Goal: Information Seeking & Learning: Learn about a topic

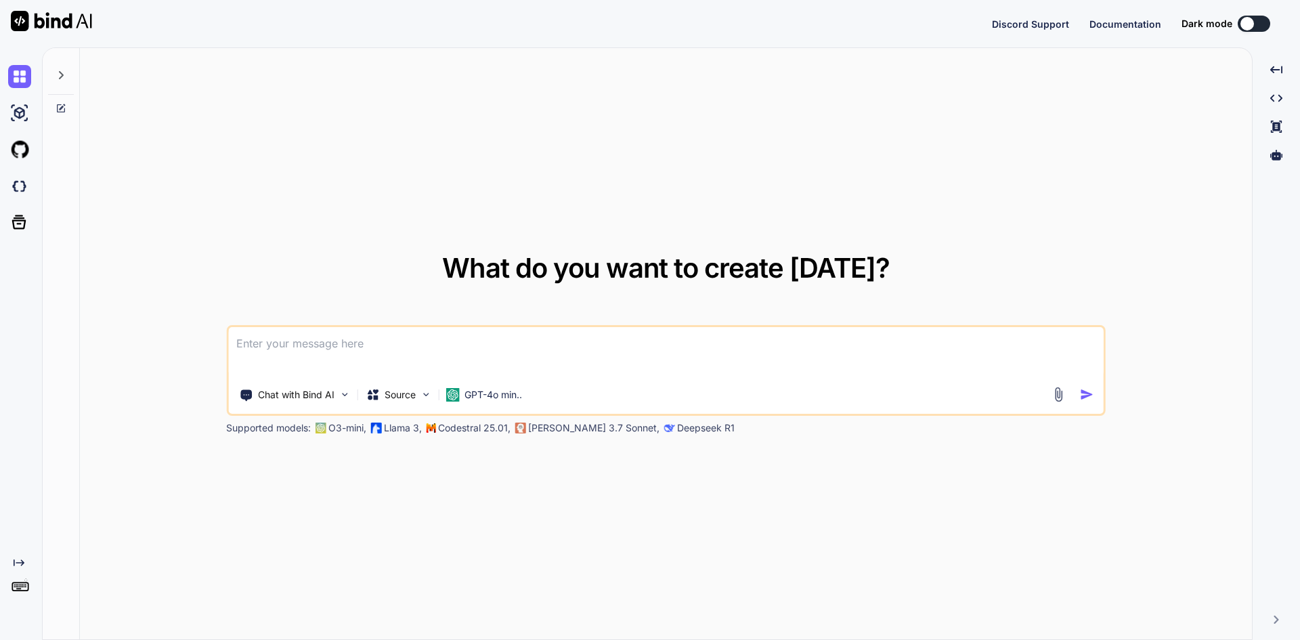
click at [304, 344] on textarea at bounding box center [666, 352] width 876 height 50
type textarea "x"
type textarea "Learn about JavaScript array."
type textarea "x"
type textarea "Learn about JavaScript array."
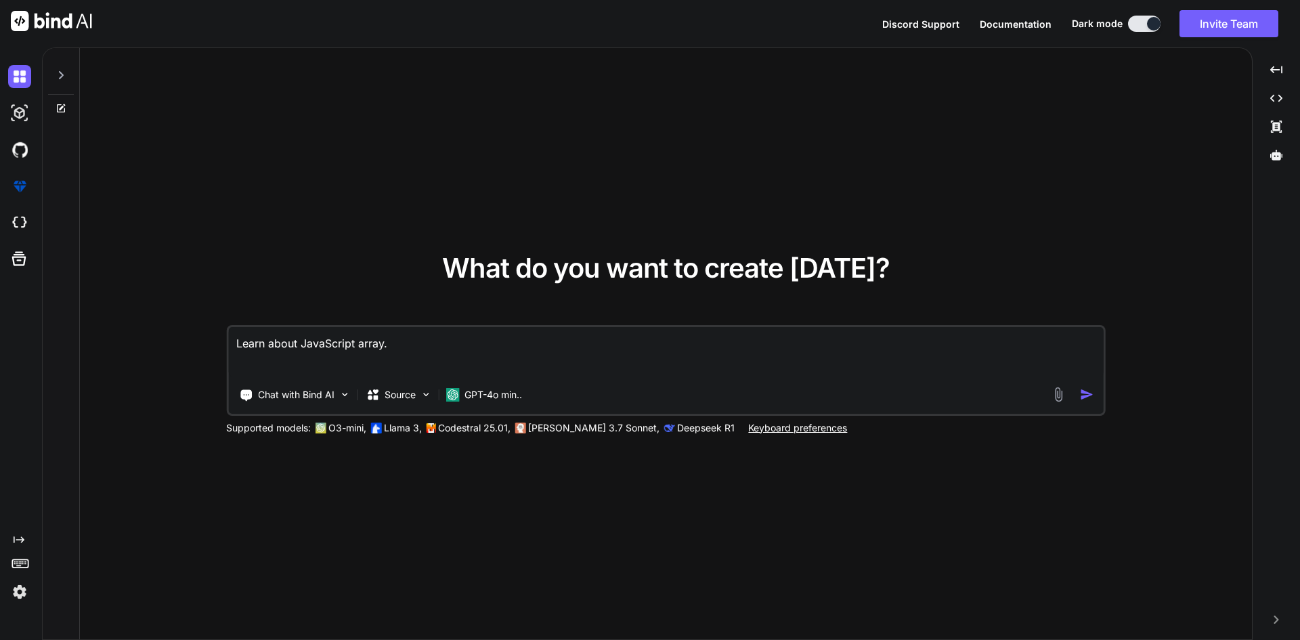
type textarea "x"
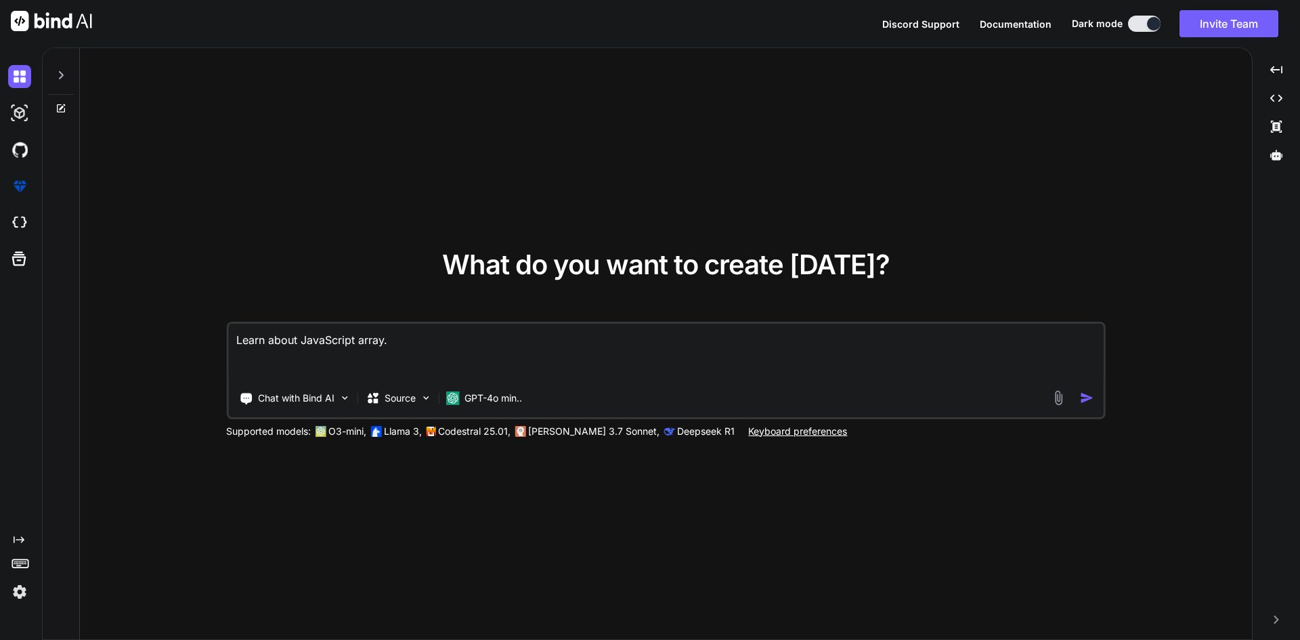
type textarea "Learn about JavaScript array."
type textarea "x"
type textarea "Learn about JavaScript array. m"
type textarea "x"
type textarea "Learn about JavaScript array. ma"
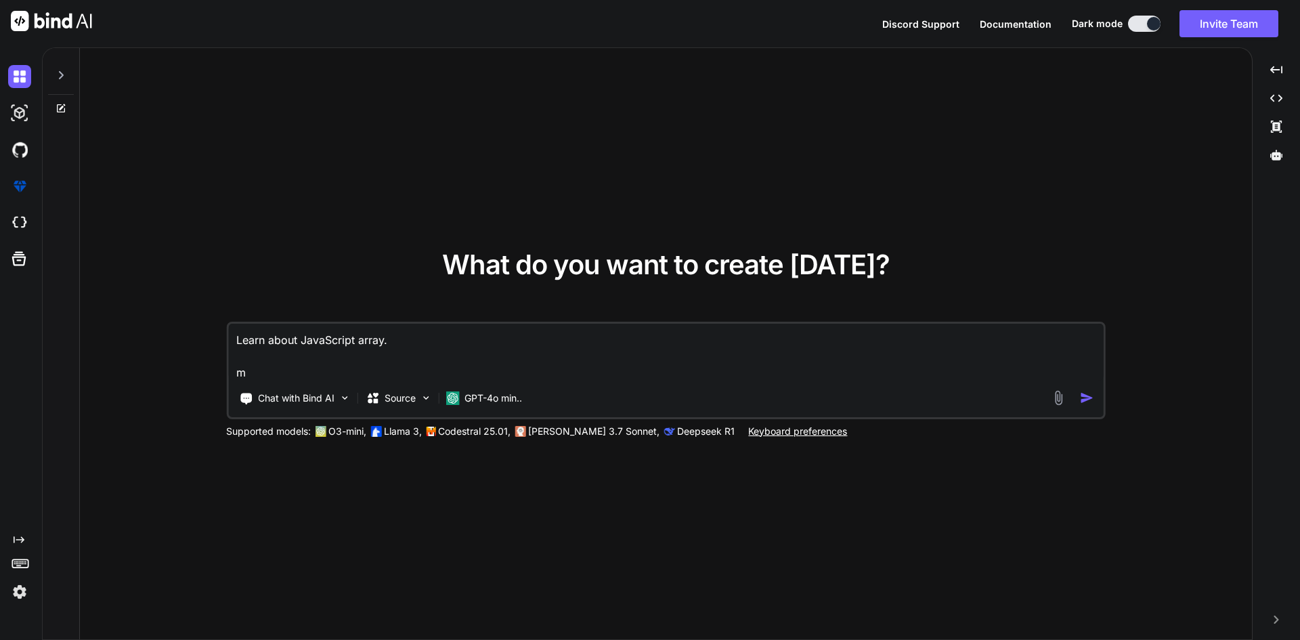
type textarea "x"
type textarea "Learn about JavaScript array. mak"
type textarea "x"
type textarea "Learn about JavaScript array. make"
type textarea "x"
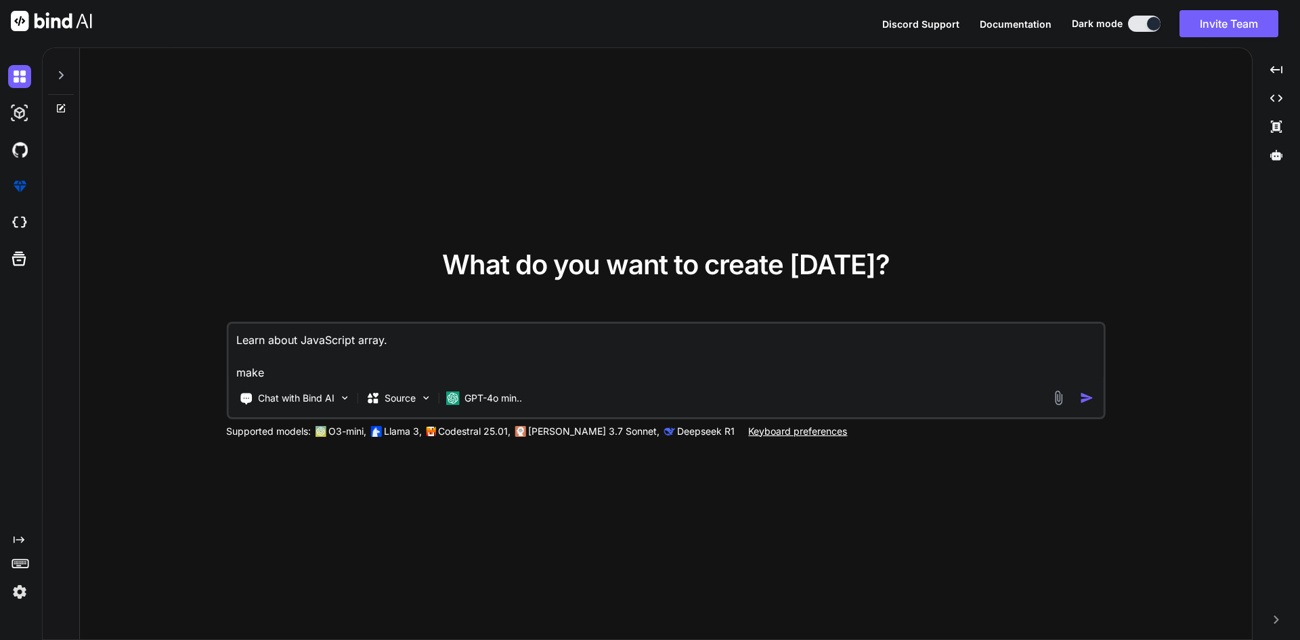
type textarea "Learn about JavaScript array. make"
type textarea "x"
type textarea "Learn about JavaScript array. make t"
type textarea "x"
type textarea "Learn about JavaScript array. make"
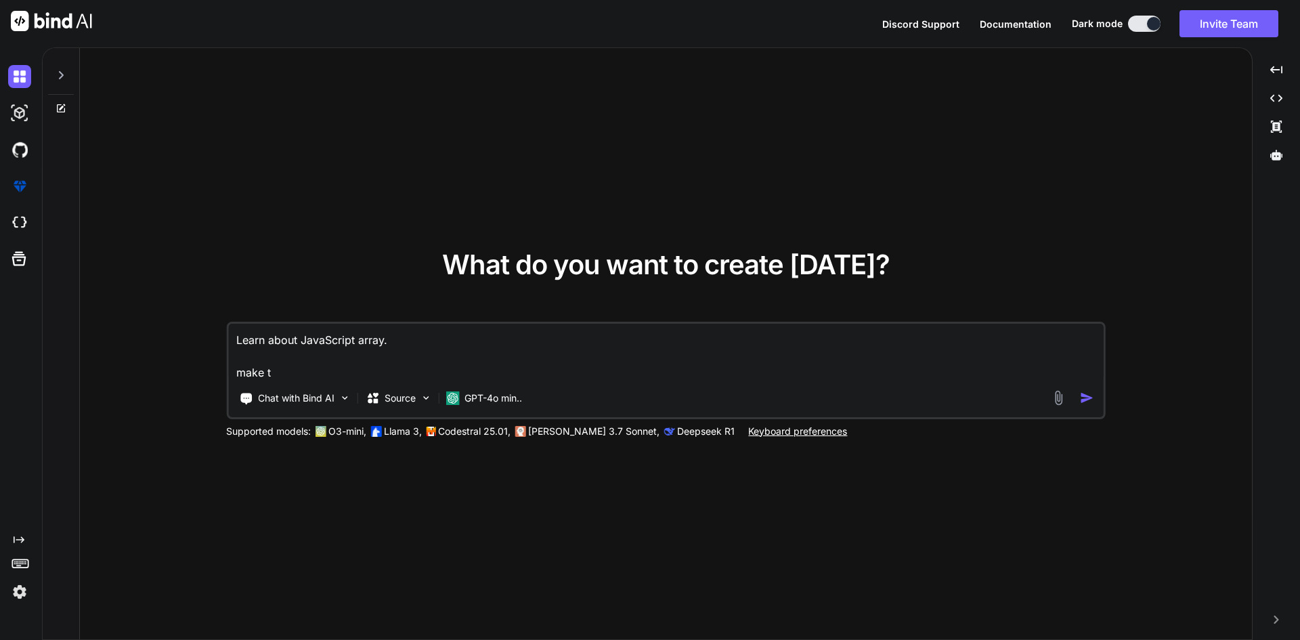
type textarea "x"
type textarea "Learn about JavaScript array. make t"
type textarea "x"
type textarea "Learn about JavaScript array. make th"
type textarea "x"
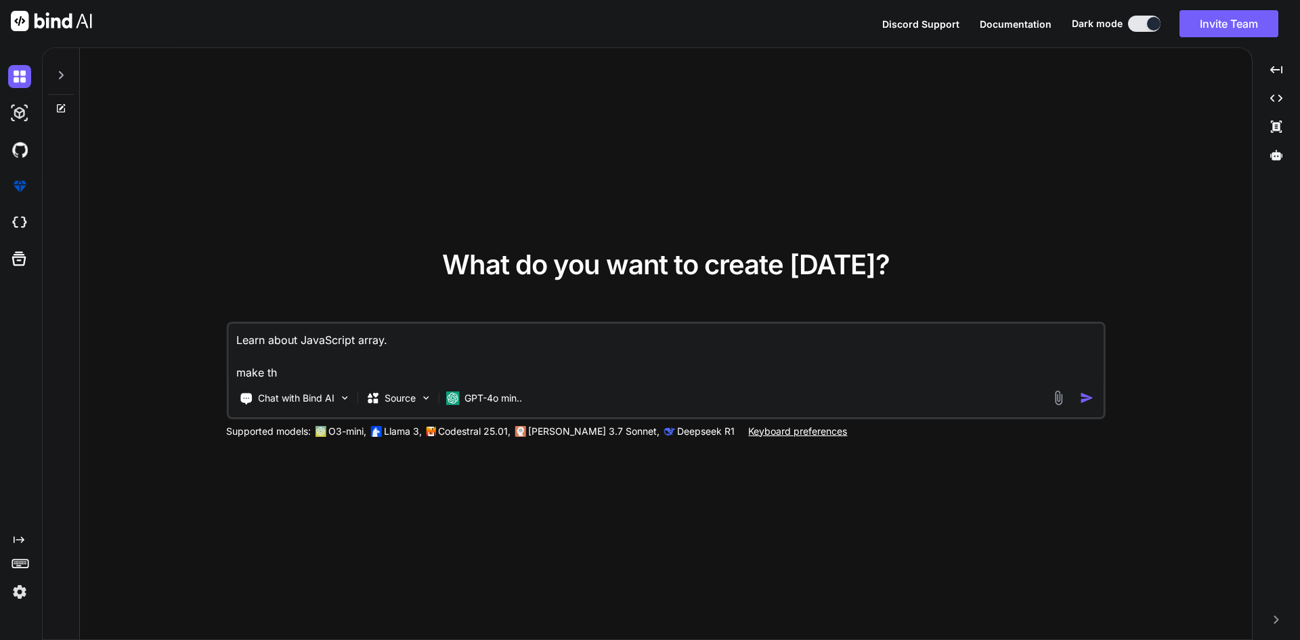
type textarea "Learn about JavaScript array. make thr"
type textarea "x"
type textarea "Learn about JavaScript array. make thre"
type textarea "x"
type textarea "Learn about JavaScript array. make three"
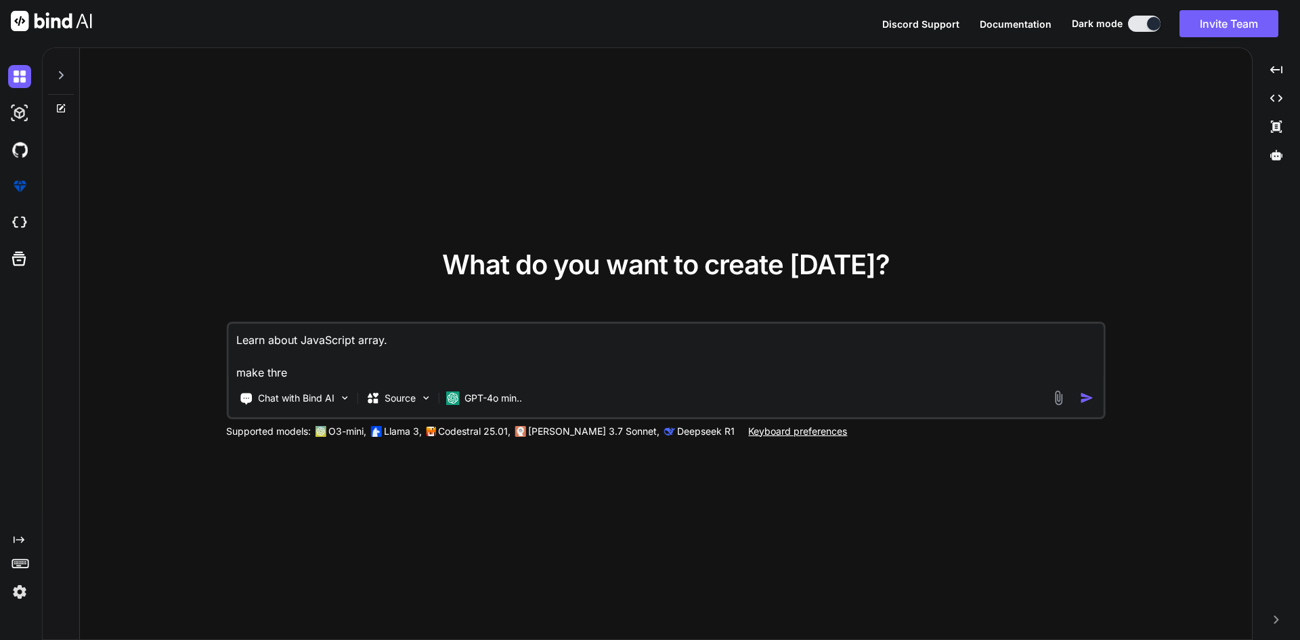
type textarea "x"
type textarea "Learn about JavaScript array. make three"
type textarea "x"
type textarea "Learn about JavaScript array. make three op"
type textarea "x"
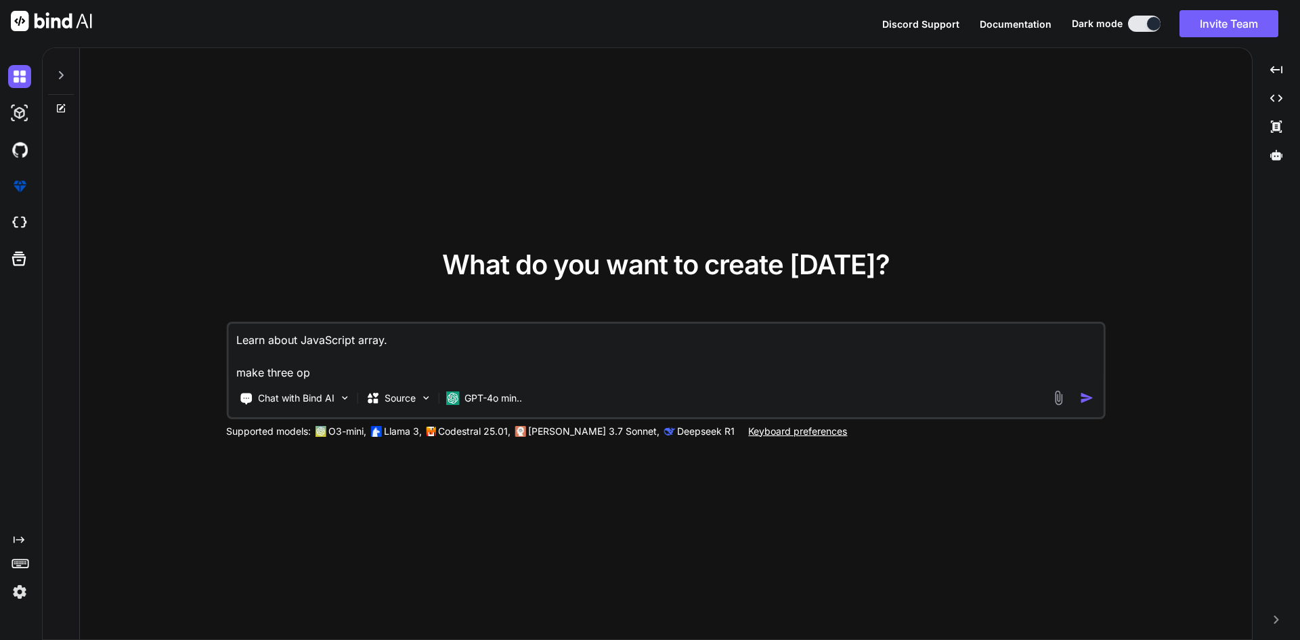
type textarea "Learn about JavaScript array. make three o"
type textarea "x"
type textarea "Learn about JavaScript array. make three"
type textarea "x"
type textarea "Learn about JavaScript array. make three p"
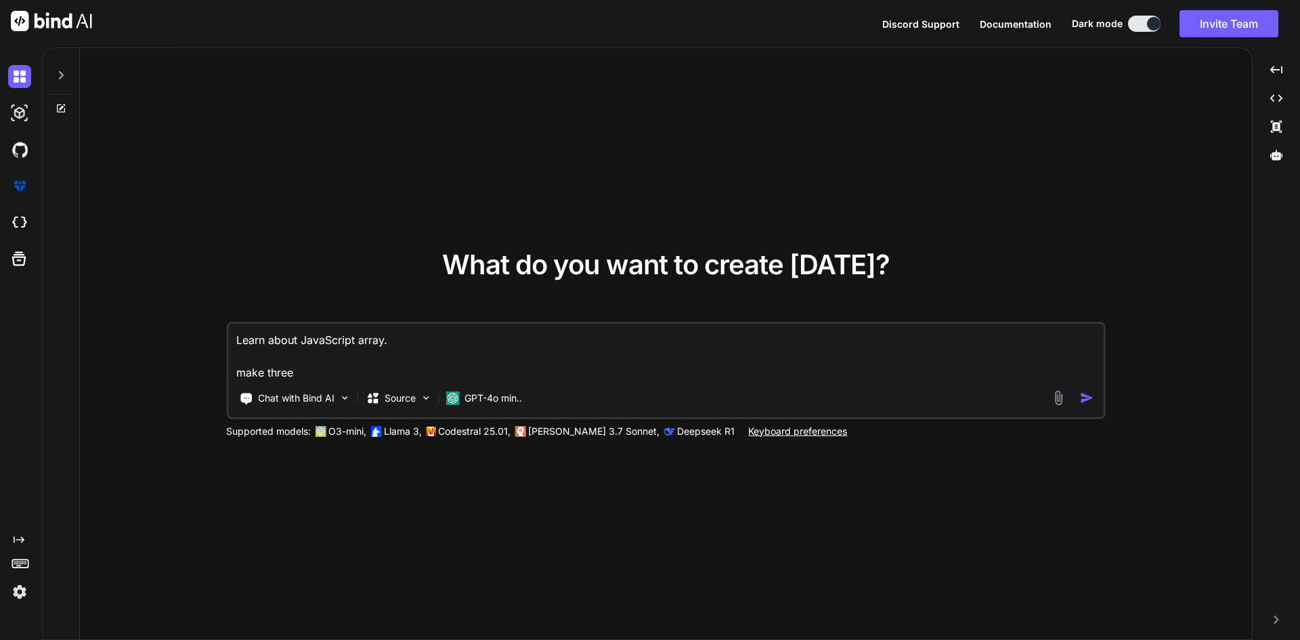
type textarea "x"
type textarea "Learn about JavaScript array. make three po"
type textarea "x"
type textarea "Learn about JavaScript array. make three poi"
type textarea "x"
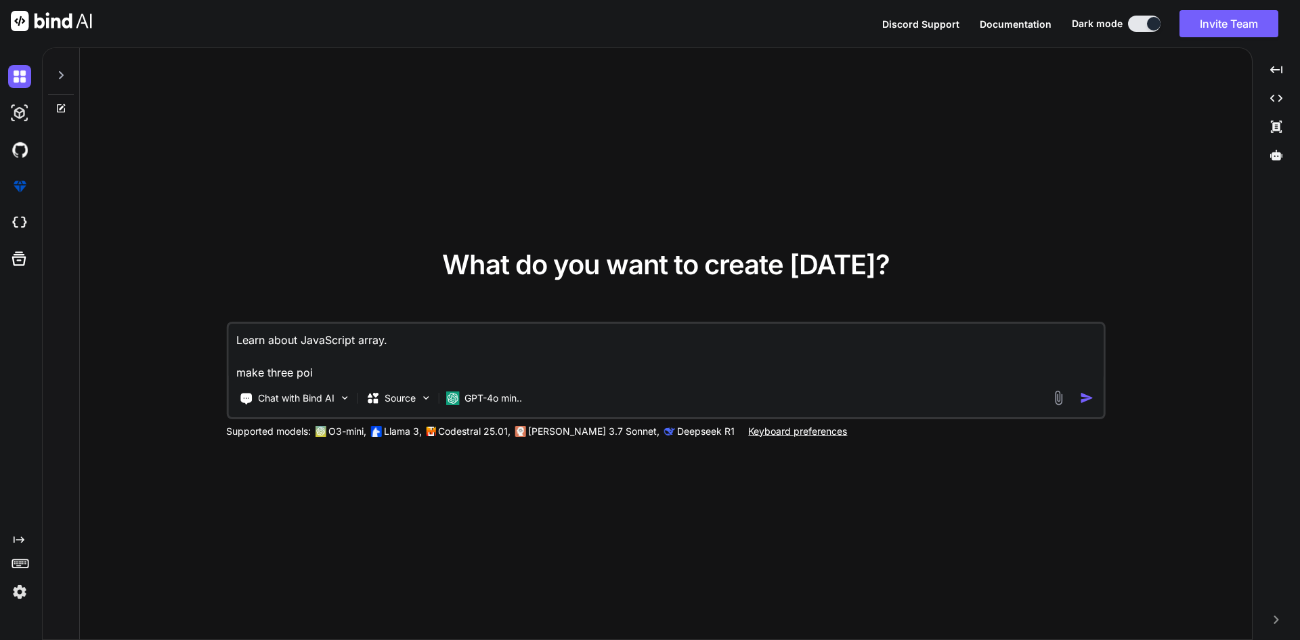
type textarea "Learn about JavaScript array. make three poin"
type textarea "x"
type textarea "Learn about JavaScript array. make three point"
type textarea "x"
type textarea "Learn about JavaScript array. make three points"
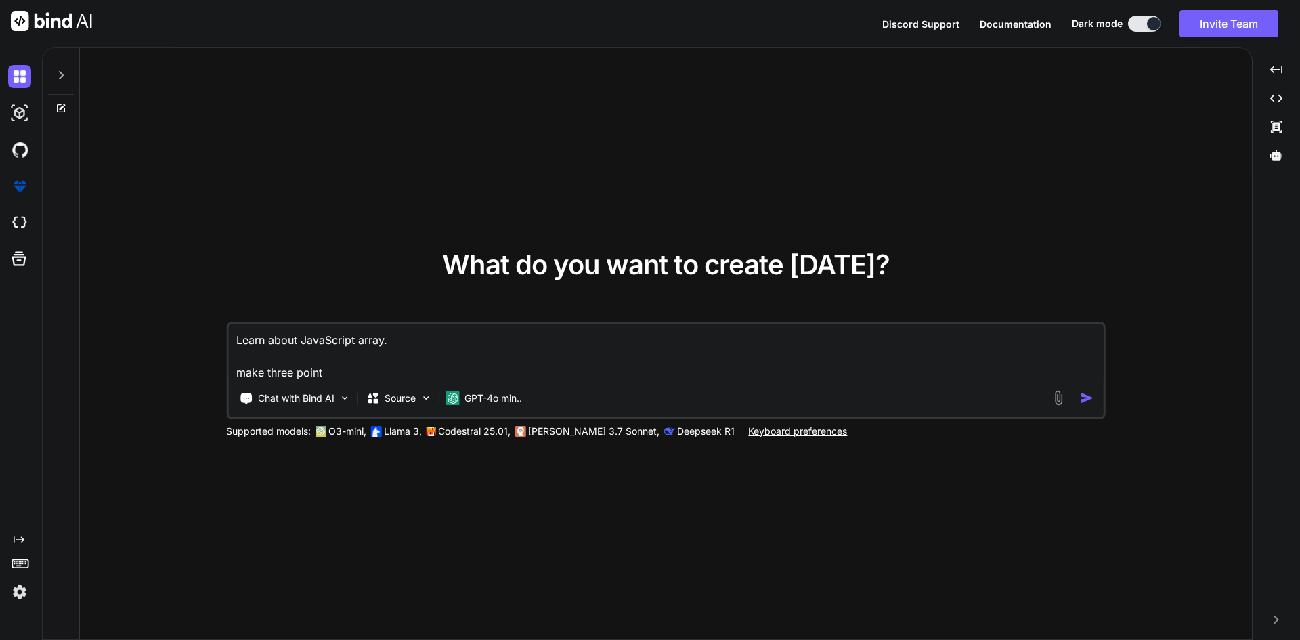
type textarea "x"
type textarea "Learn about JavaScript array. make three points"
type textarea "x"
type textarea "Learn about JavaScript array. make three points f"
type textarea "x"
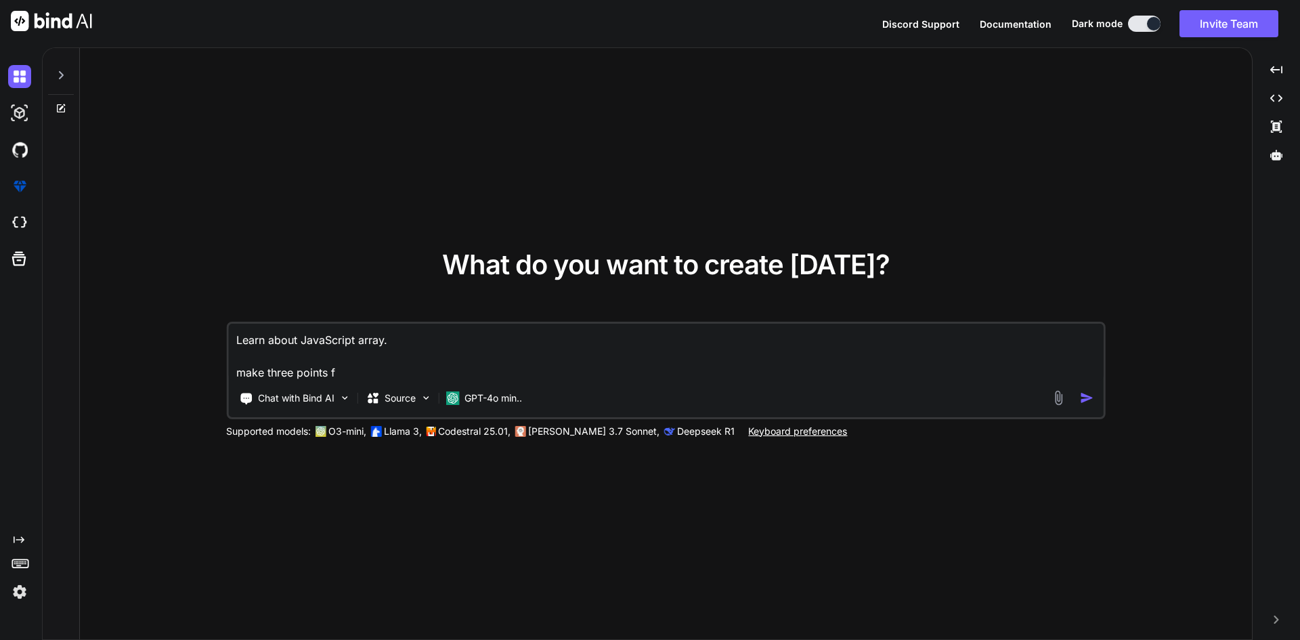
type textarea "Learn about JavaScript array. make three points fo"
type textarea "x"
type textarea "Learn about JavaScript array. make three points for"
type textarea "x"
type textarea "Learn about JavaScript array. make three points for"
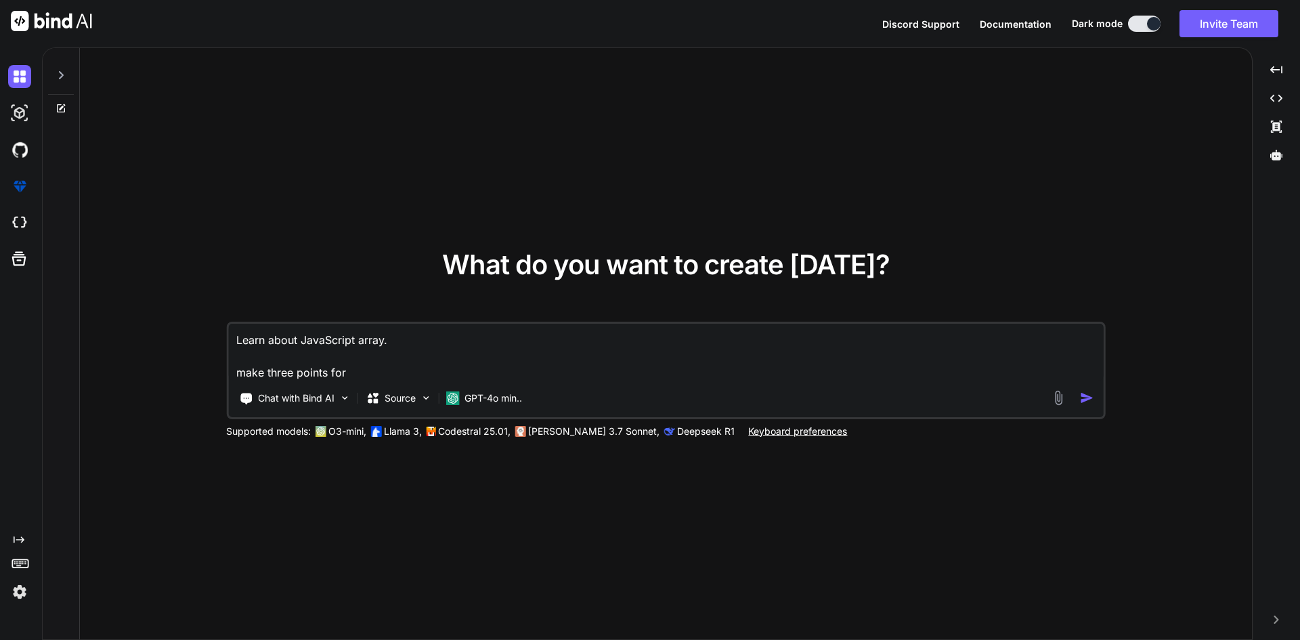
type textarea "x"
type textarea "Learn about JavaScript array. make three points for t"
type textarea "x"
type textarea "Learn about JavaScript array. make three points for th"
type textarea "x"
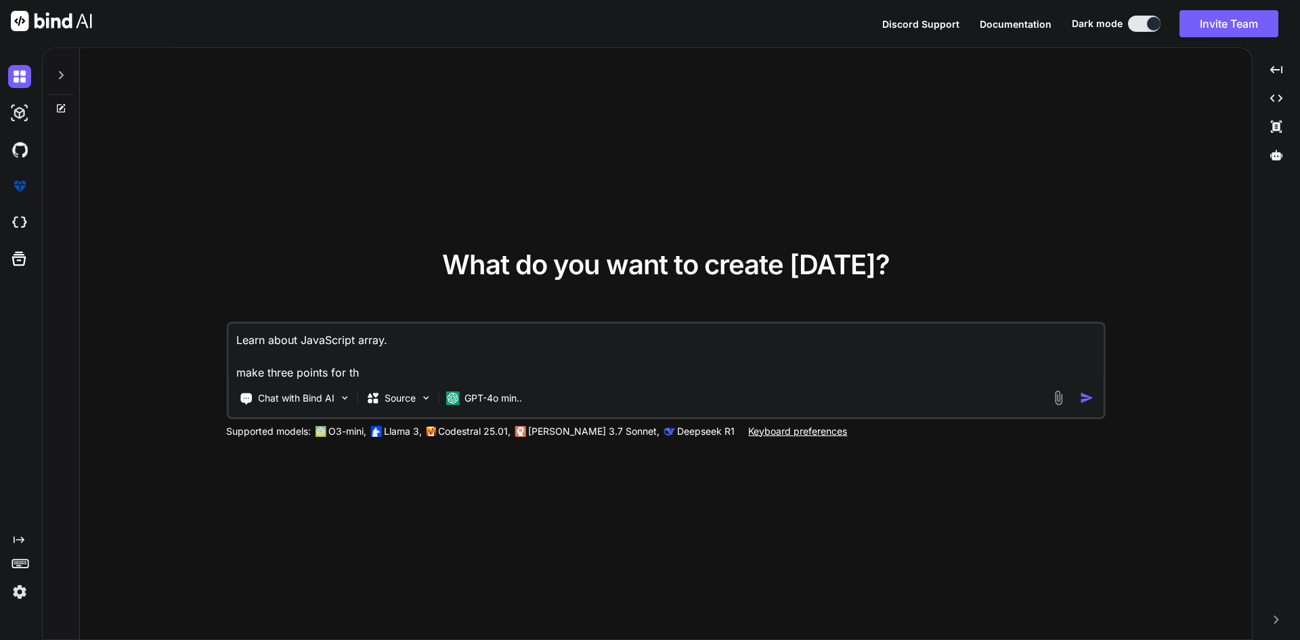
type textarea "Learn about JavaScript array. make three points for thi"
type textarea "x"
type textarea "Learn about JavaScript array. make three points for this"
type textarea "x"
type textarea "Learn about JavaScript array. make three points for this"
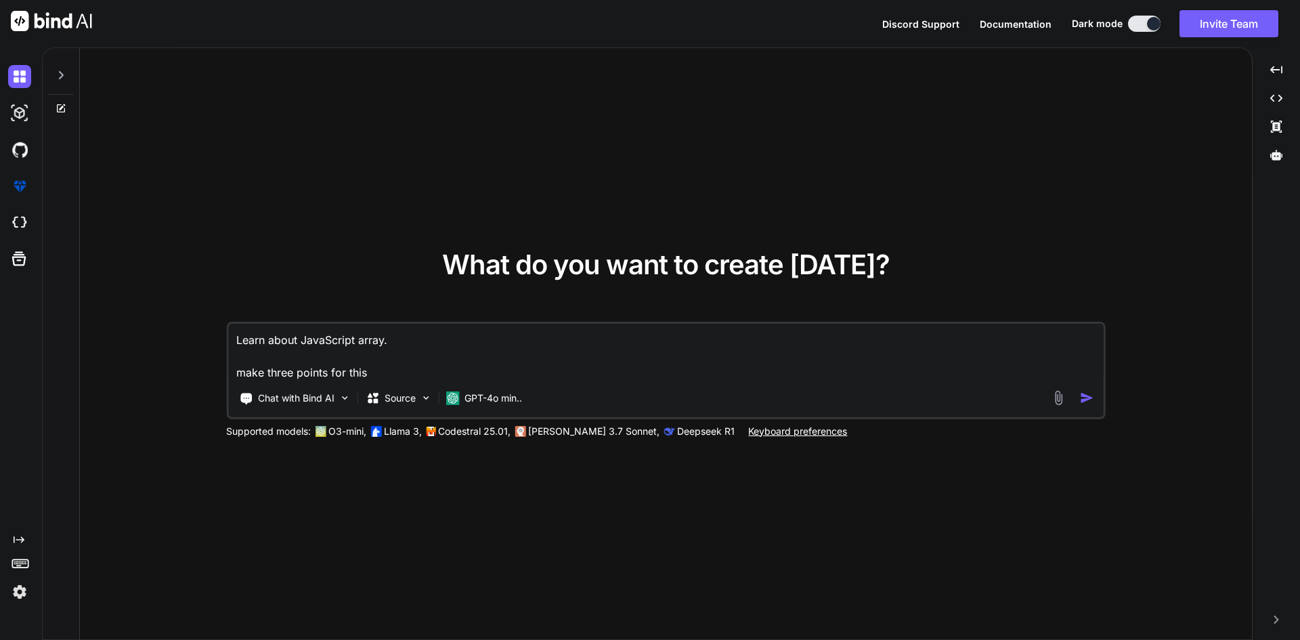
type textarea "x"
type textarea "Learn about JavaScript array. make three points for this a"
type textarea "x"
type textarea "Learn about JavaScript array. make three points for this as"
type textarea "x"
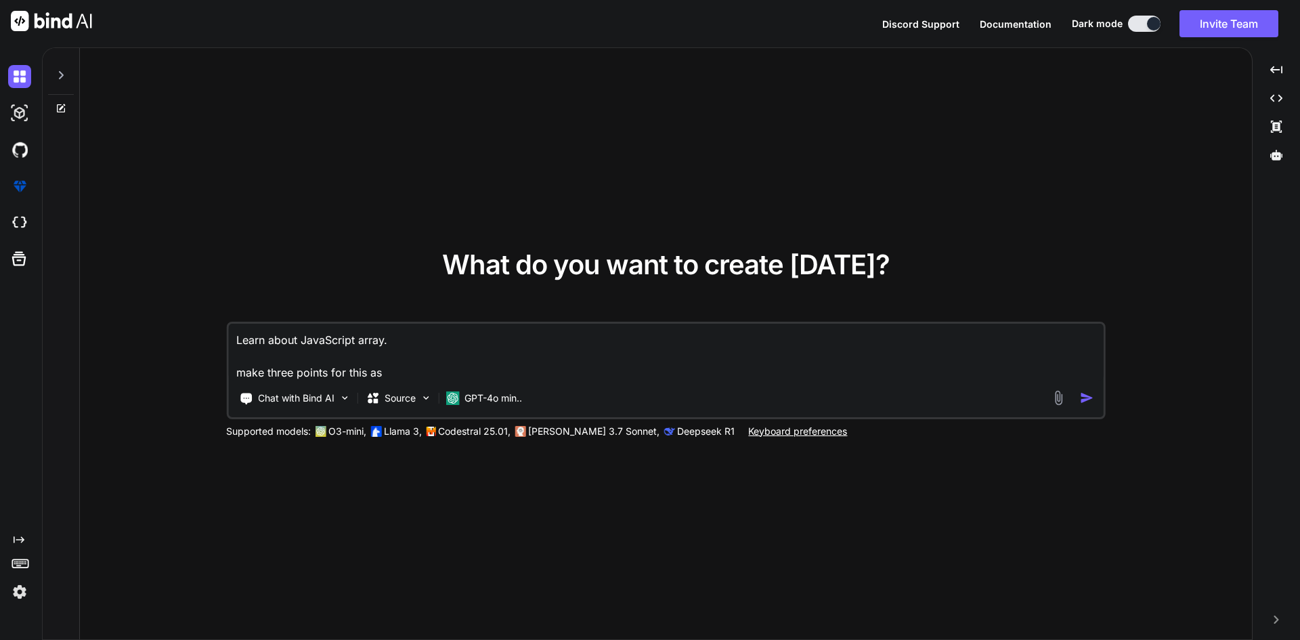
type textarea "Learn about JavaScript array. make three points for this as"
type textarea "x"
type textarea "Learn about JavaScript array. make three points for this as p"
type textarea "x"
type textarea "Learn about JavaScript array. make three points for this as pe"
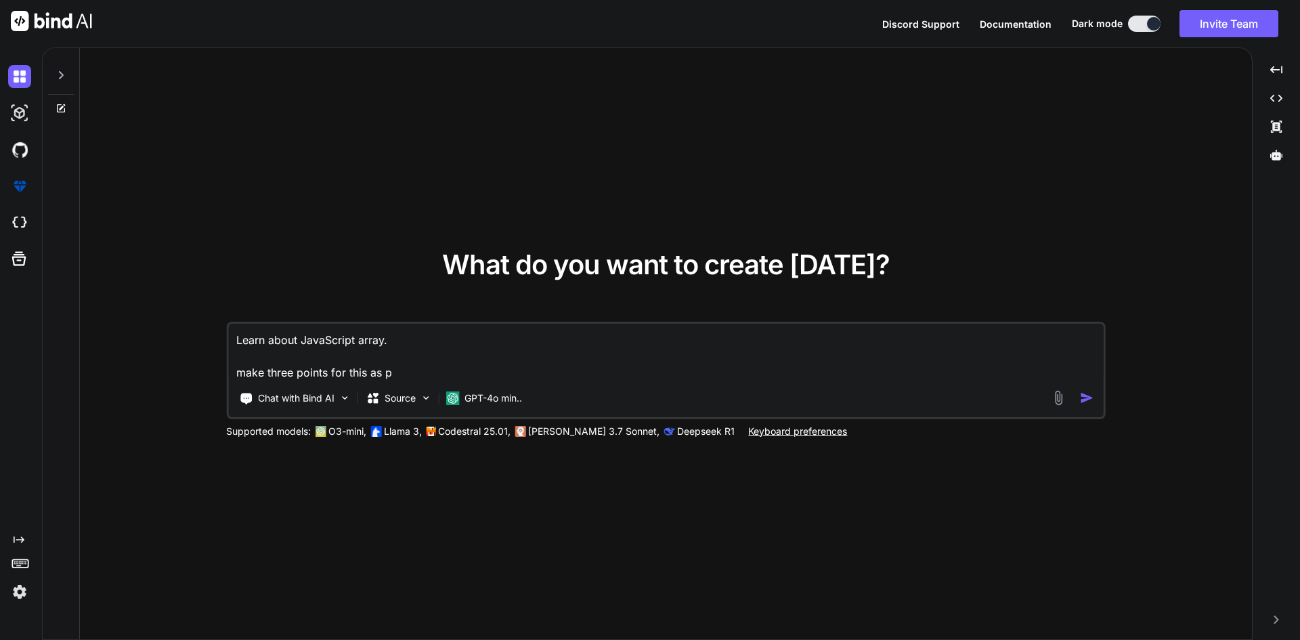
type textarea "x"
type textarea "Learn about JavaScript array. make three points for this as pee"
type textarea "x"
type textarea "Learn about JavaScript array. make three points for this as peer"
type textarea "x"
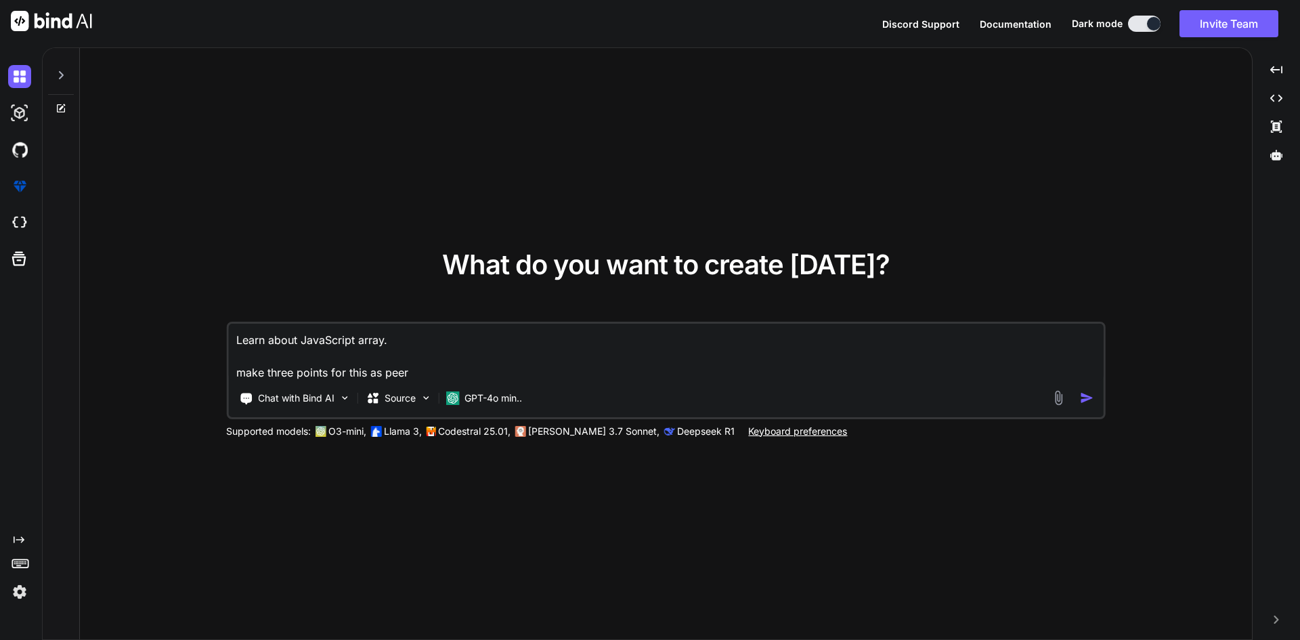
type textarea "Learn about JavaScript array. make three points for this as peer"
type textarea "x"
type textarea "Learn about JavaScript array. make three points for this as peer t"
type textarea "x"
type textarea "Learn about JavaScript array. make three points for this as peer th"
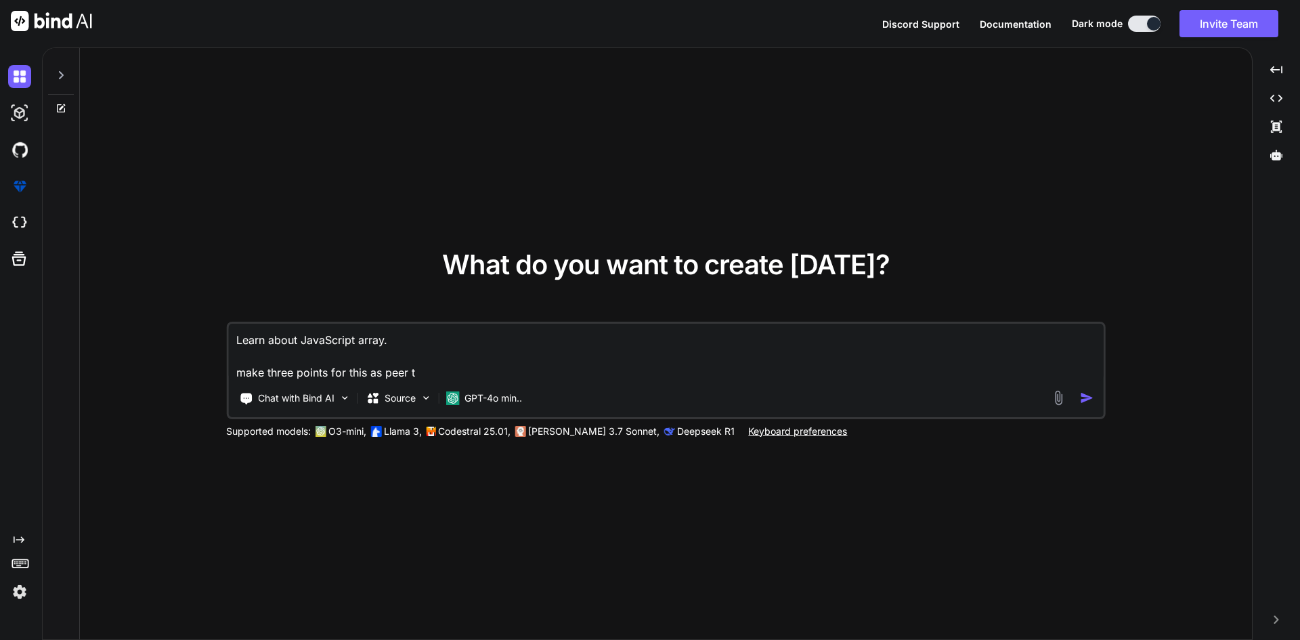
type textarea "x"
type textarea "Learn about JavaScript array. make three points for this as peer t"
type textarea "x"
type textarea "Learn about JavaScript array. make three points for this as peer"
type textarea "x"
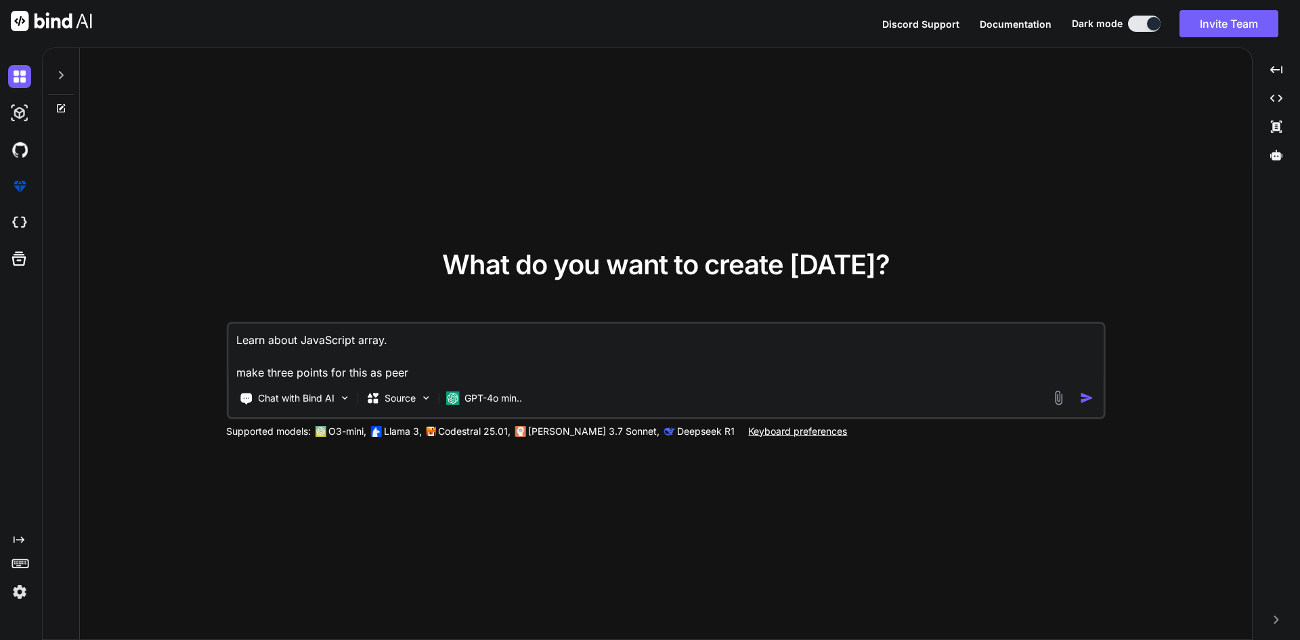
type textarea "Learn about JavaScript array. make three points for this as peer"
type textarea "x"
type textarea "Learn about JavaScript array. make three points for this as pee"
type textarea "x"
type textarea "Learn about JavaScript array. make three points for this as pe"
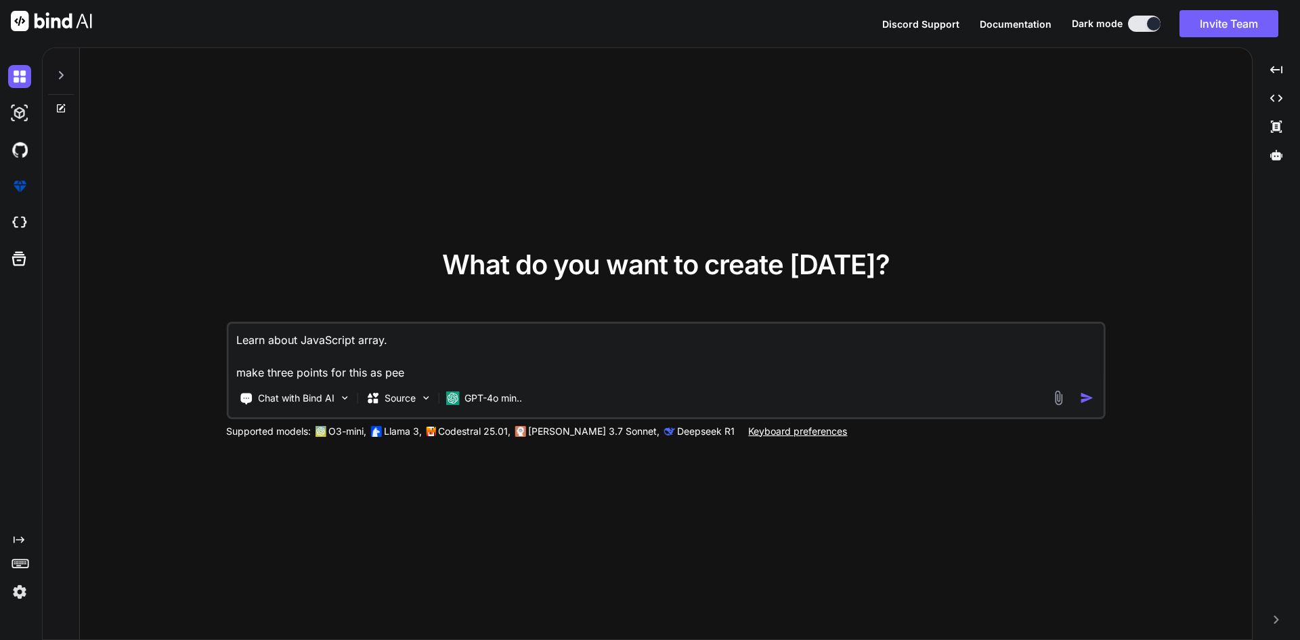
type textarea "x"
type textarea "Learn about JavaScript array. make three points for this as per"
type textarea "x"
type textarea "Learn about JavaScript array. make three points for this as per"
type textarea "x"
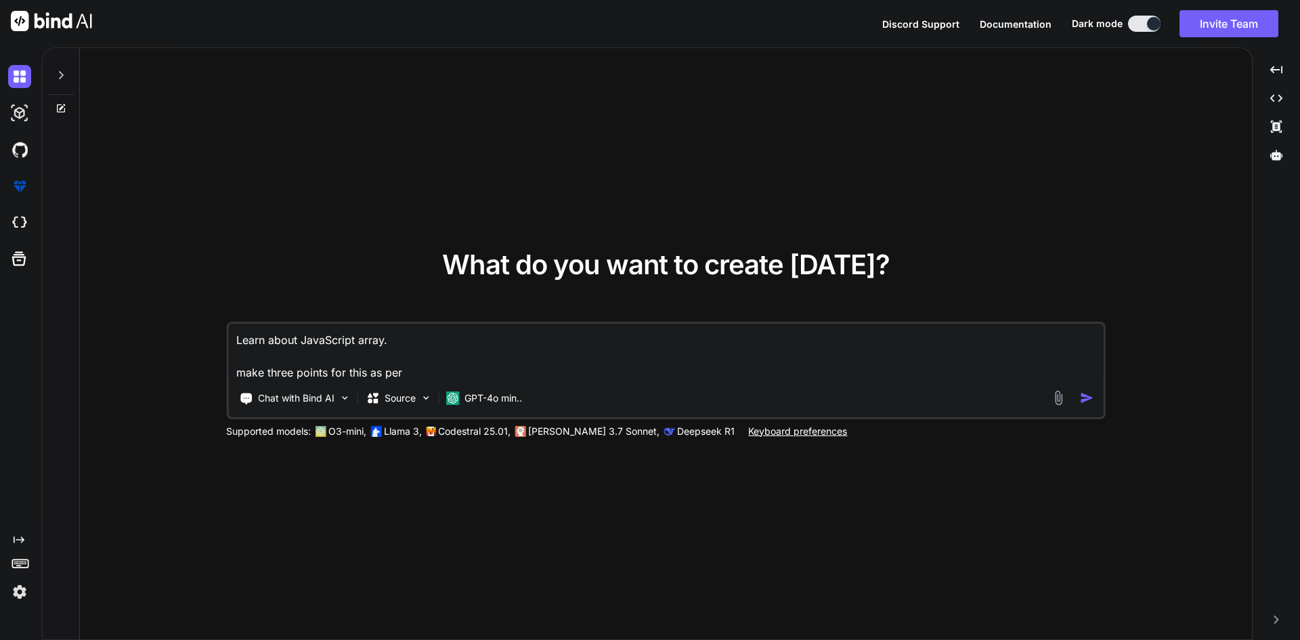
type textarea "Learn about JavaScript array. make three points for this as per t"
type textarea "x"
type textarea "Learn about JavaScript array. make three points for this as per th"
type textarea "x"
type textarea "Learn about JavaScript array. make three points for this as per the"
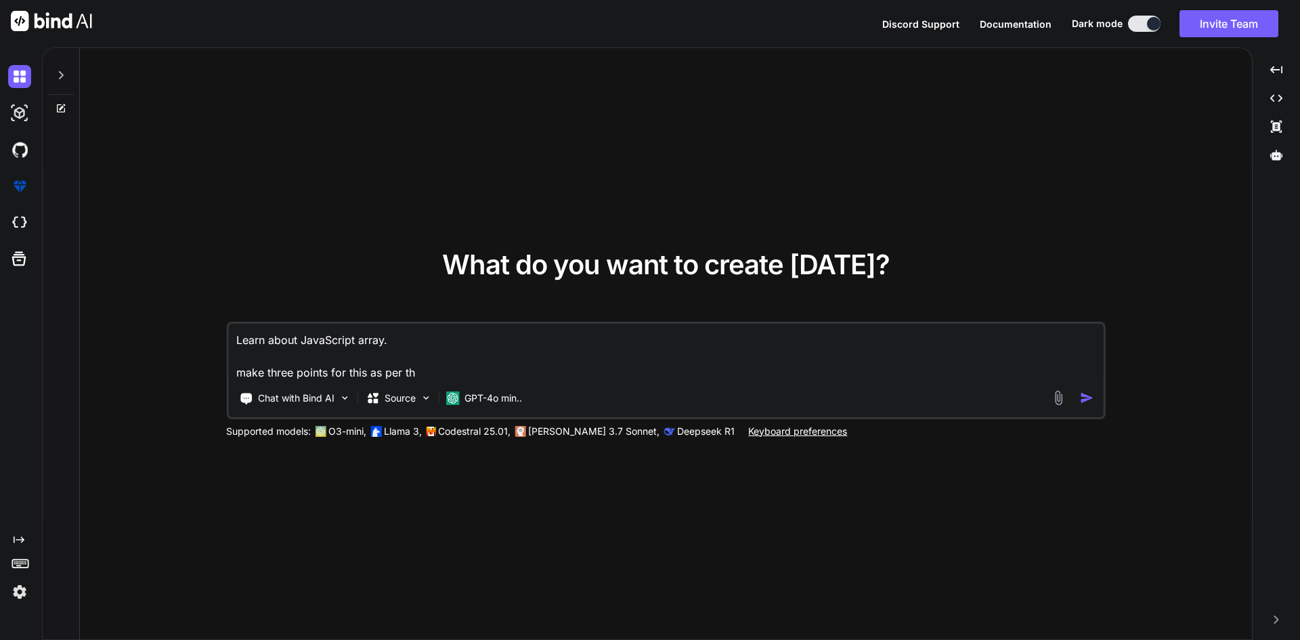
type textarea "x"
type textarea "Learn about JavaScript array. make three points for this as per the"
type textarea "x"
click at [429, 366] on textarea "Learn about JavaScript array. make three points for this as per the" at bounding box center [666, 352] width 876 height 57
type textarea "Learn about JavaScript array. make three points for this as per the"
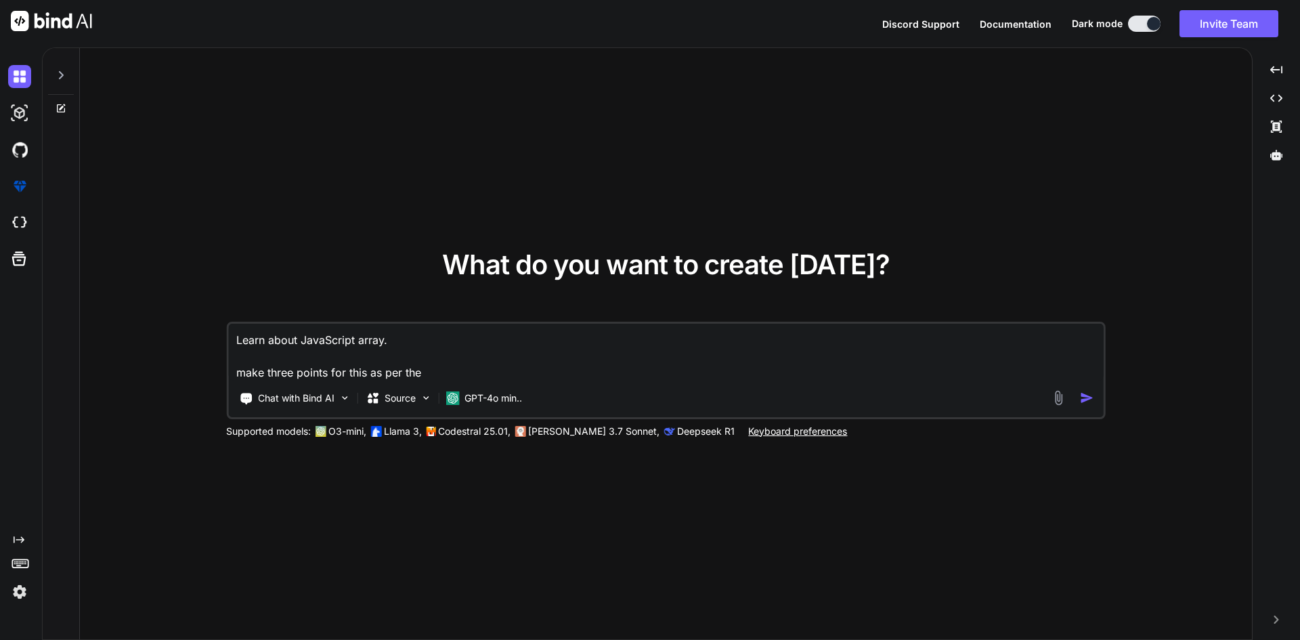
type textarea "x"
type textarea "Learn about JavaScript array. make three points for this as per th"
type textarea "x"
type textarea "Learn about JavaScript array. make three points for this as per t"
type textarea "x"
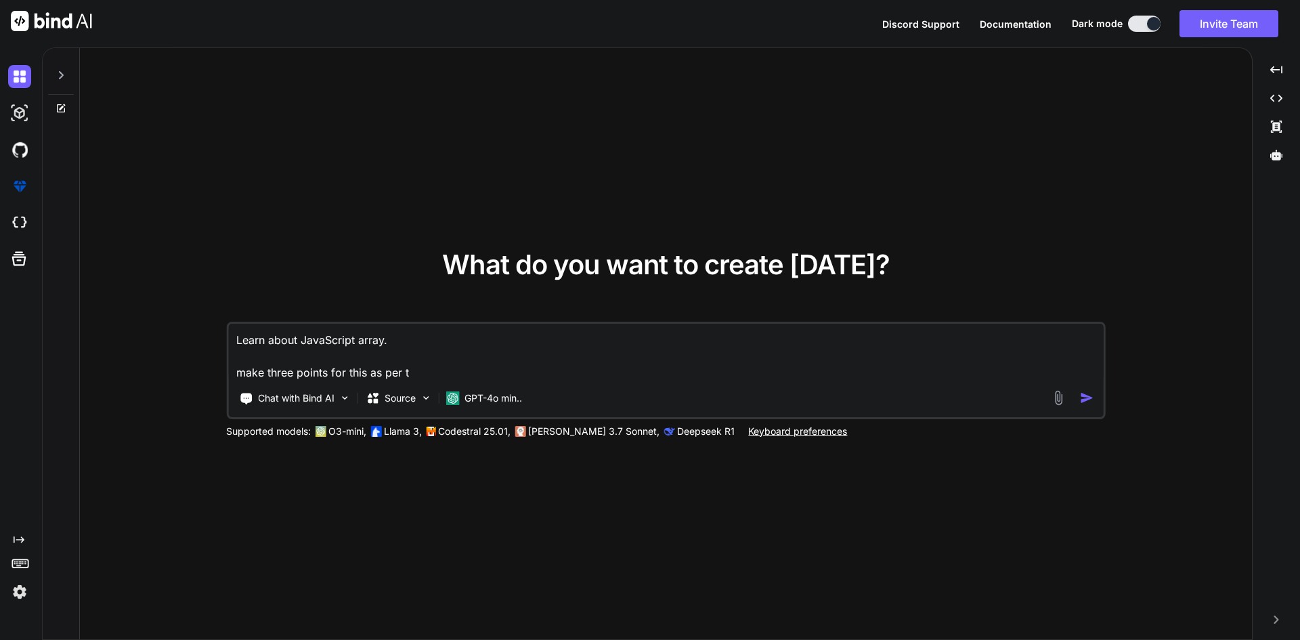
type textarea "Learn about JavaScript array. make three points for this as per"
type textarea "x"
type textarea "Learn about JavaScript array. make three points for this as per"
type textarea "x"
type textarea "Learn about JavaScript array. make three points for this as pe"
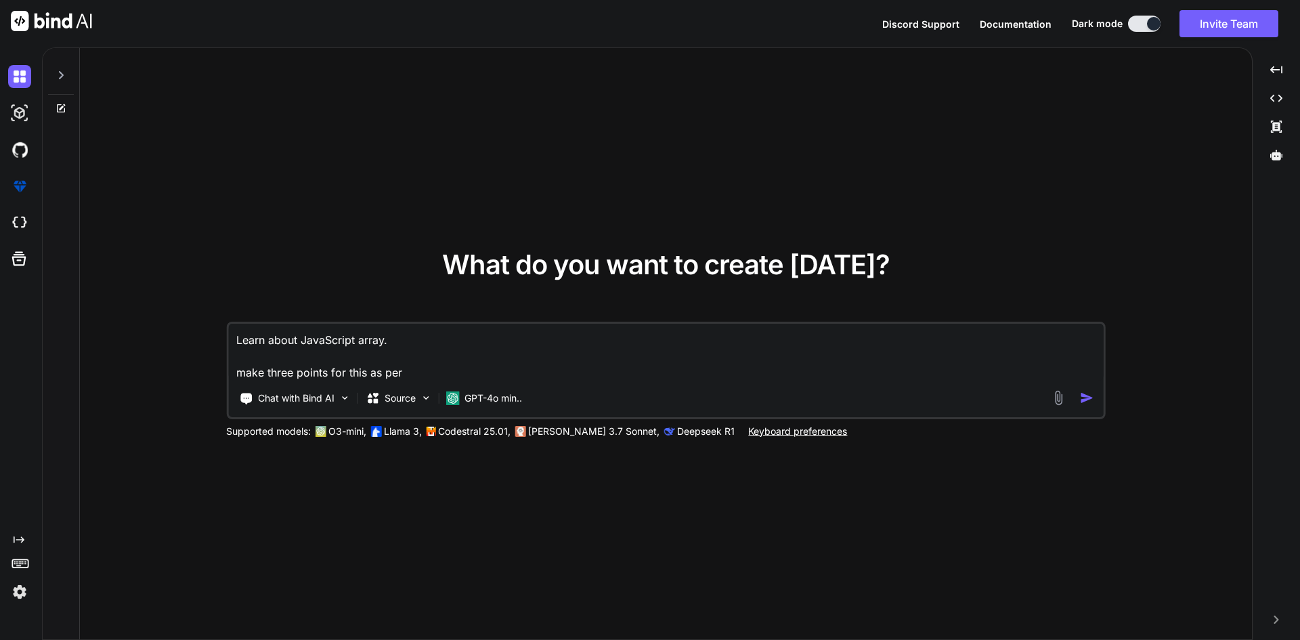
type textarea "x"
type textarea "Learn about JavaScript array. make three points for this as p"
type textarea "x"
type textarea "Learn about JavaScript array. make three points for this as"
type textarea "x"
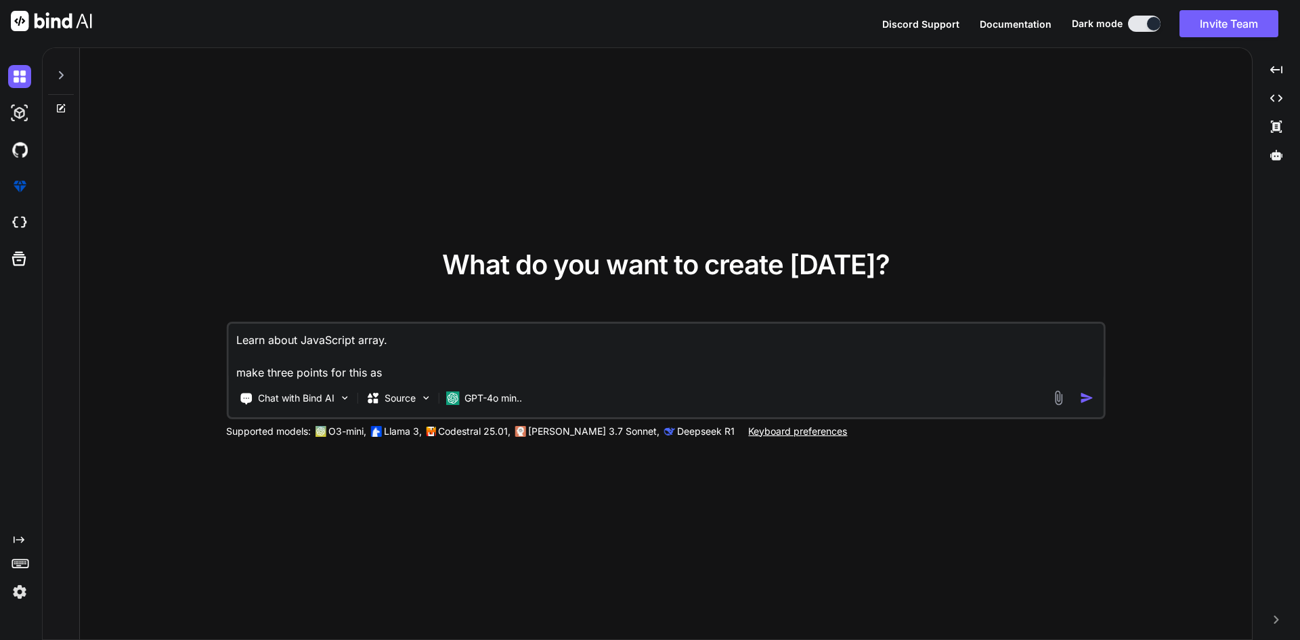
type textarea "Learn about JavaScript array. make three points for this as l"
type textarea "x"
type textarea "Learn about JavaScript array. make three points for this as li"
type textarea "x"
type textarea "Learn about JavaScript array. make three points for this as lik"
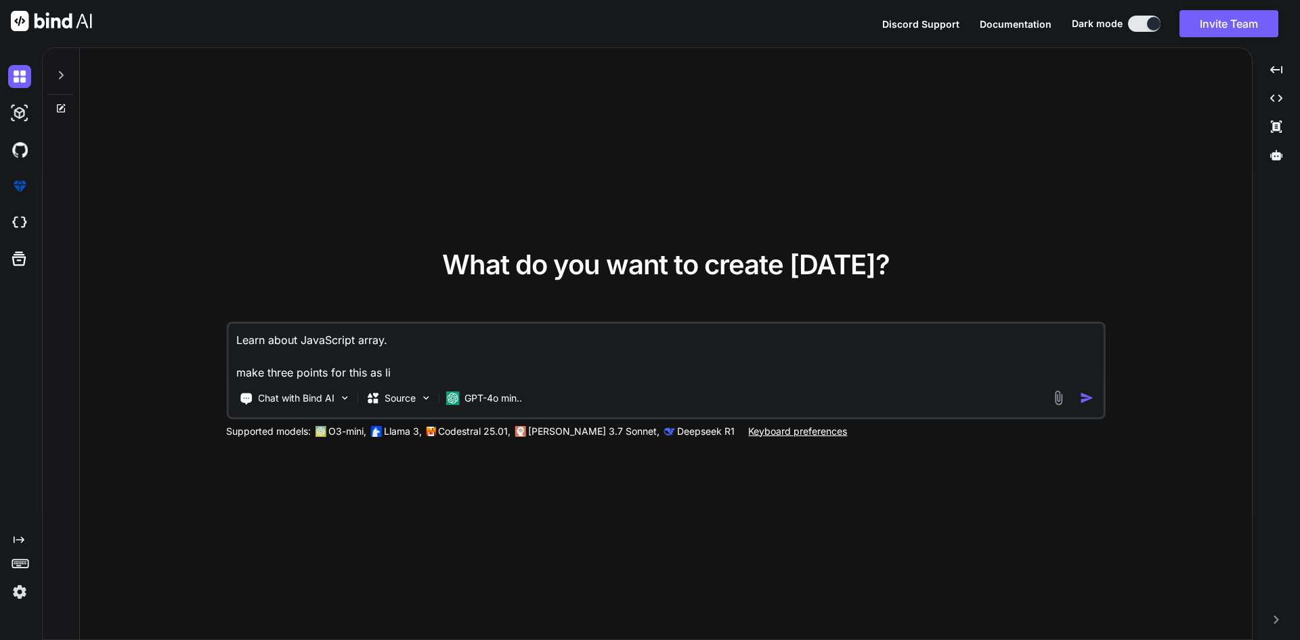
type textarea "x"
type textarea "Learn about JavaScript array. make three points for this as like"
type textarea "x"
type textarea "Learn about JavaScript array. make three points for this as like"
type textarea "x"
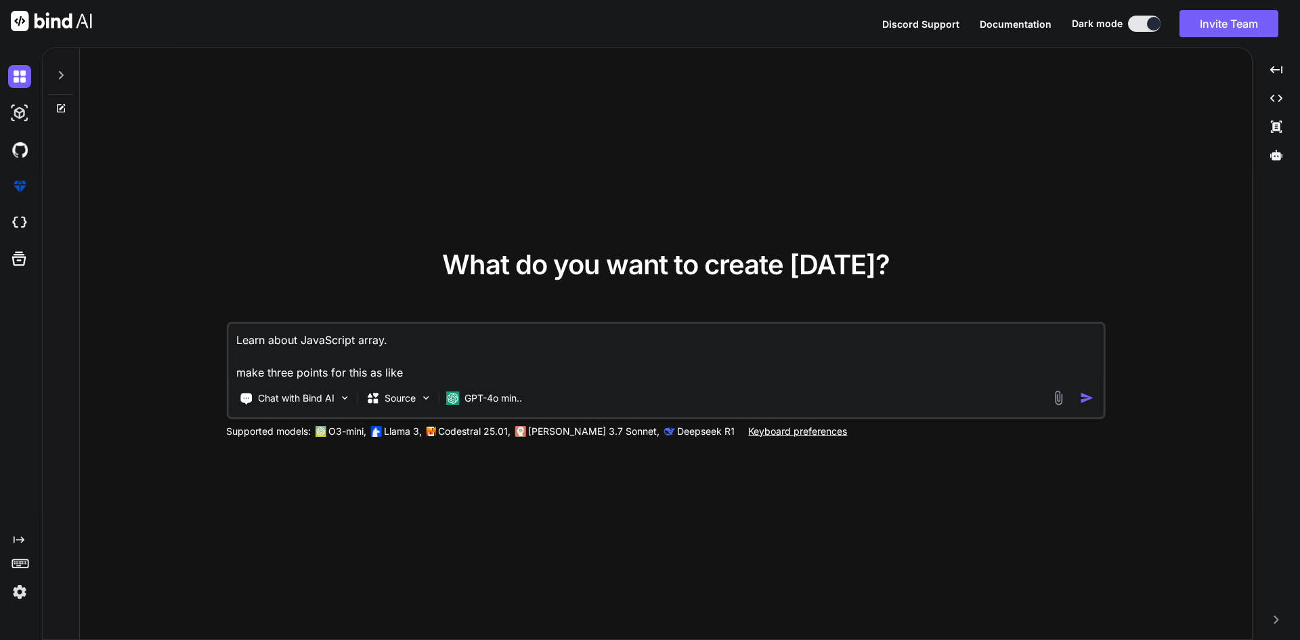
type textarea "Learn about JavaScript array. make three points for this as like t"
type textarea "x"
type textarea "Learn about JavaScript array. make three points for this as like th"
type textarea "x"
type textarea "Learn about JavaScript array. make three points for this as like thi"
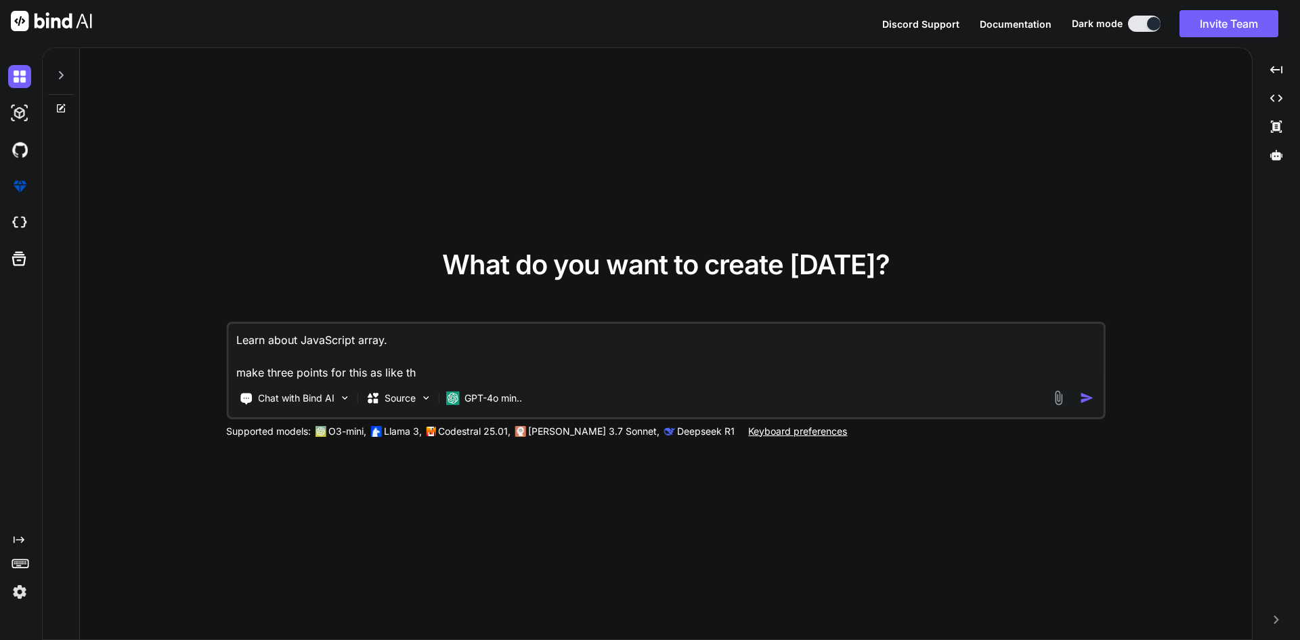
type textarea "x"
type textarea "Learn about JavaScript array. make three points for this as like this"
type textarea "x"
type textarea "Learn about JavaScript array. make three points for this as like this:"
type textarea "x"
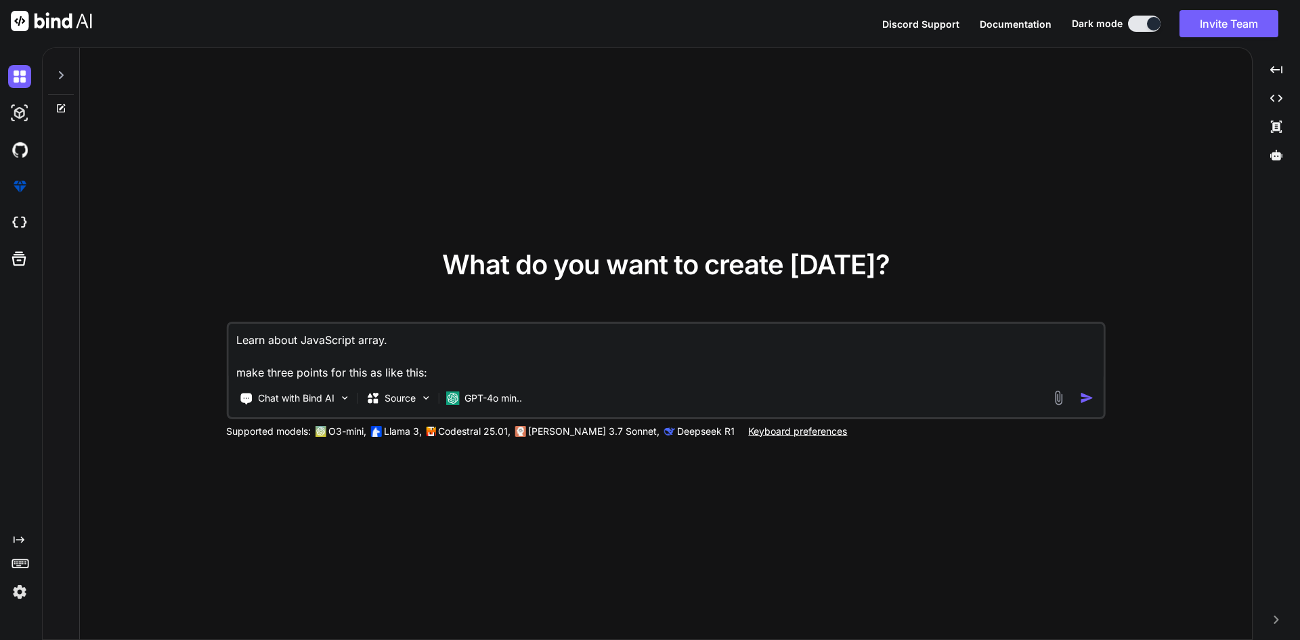
type textarea "Learn about JavaScript array. make three points for this as like this:"
type textarea "x"
paste textarea "• Practised creating and accessing arrays to understand how they store multiple…"
type textarea "Learn about JavaScript array. make three points for this as like this: • Practi…"
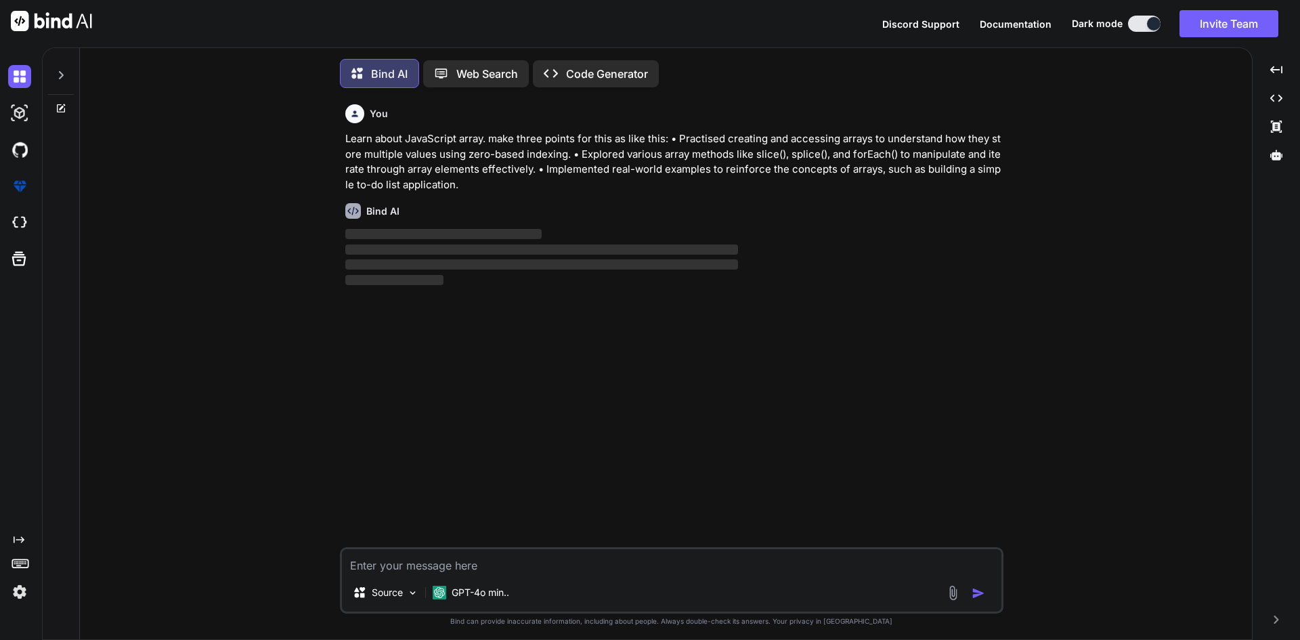
scroll to position [7, 0]
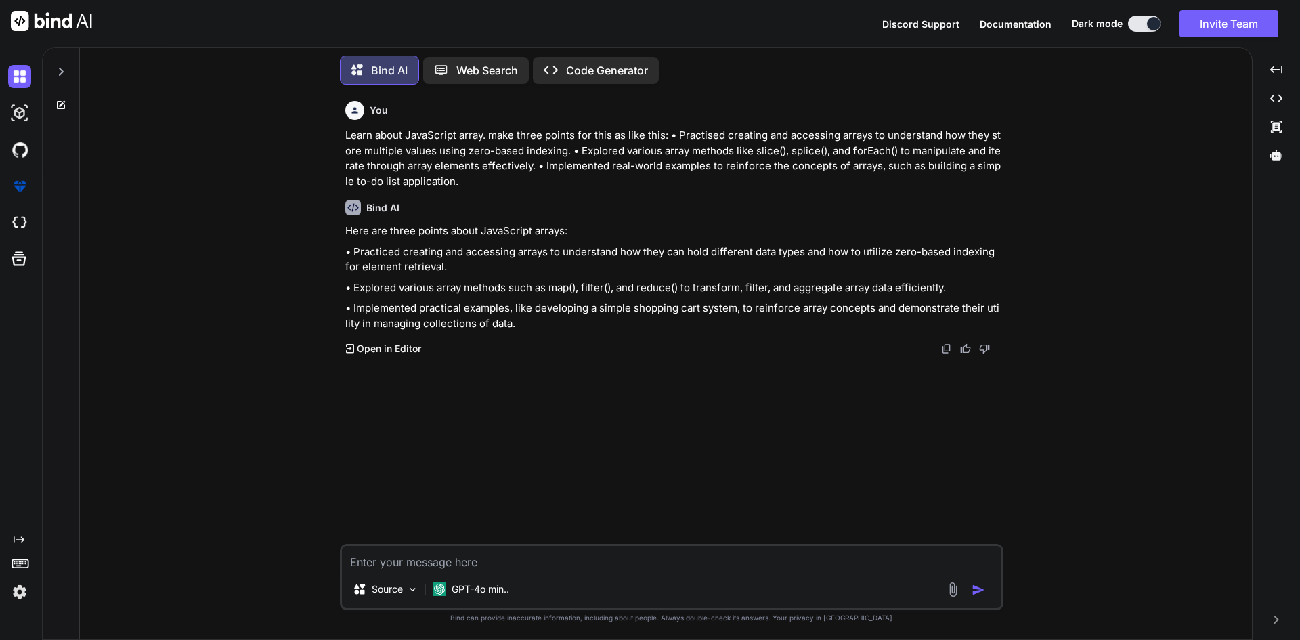
click at [446, 561] on textarea at bounding box center [672, 558] width 660 height 24
type textarea "make it samller"
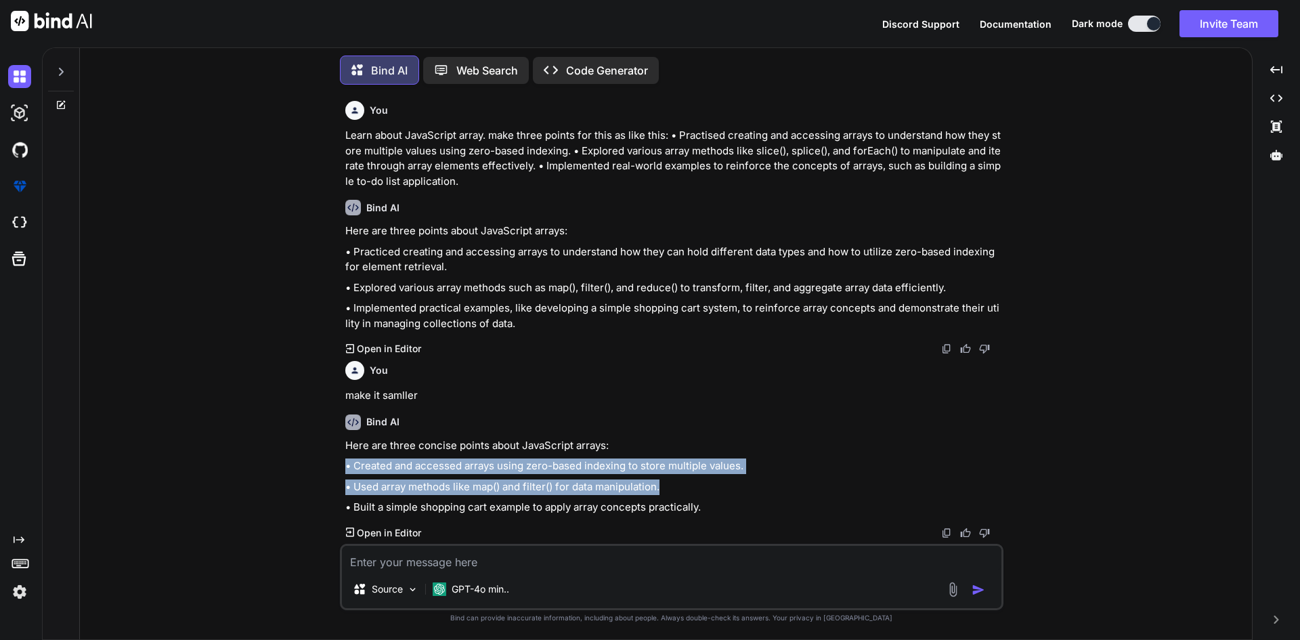
drag, startPoint x: 665, startPoint y: 490, endPoint x: 346, endPoint y: 465, distance: 319.9
click at [346, 465] on div "Here are three concise points about JavaScript arrays: • Created and accessed a…" at bounding box center [673, 476] width 656 height 77
copy div "• Created and accessed arrays using zero-based indexing to store multiple value…"
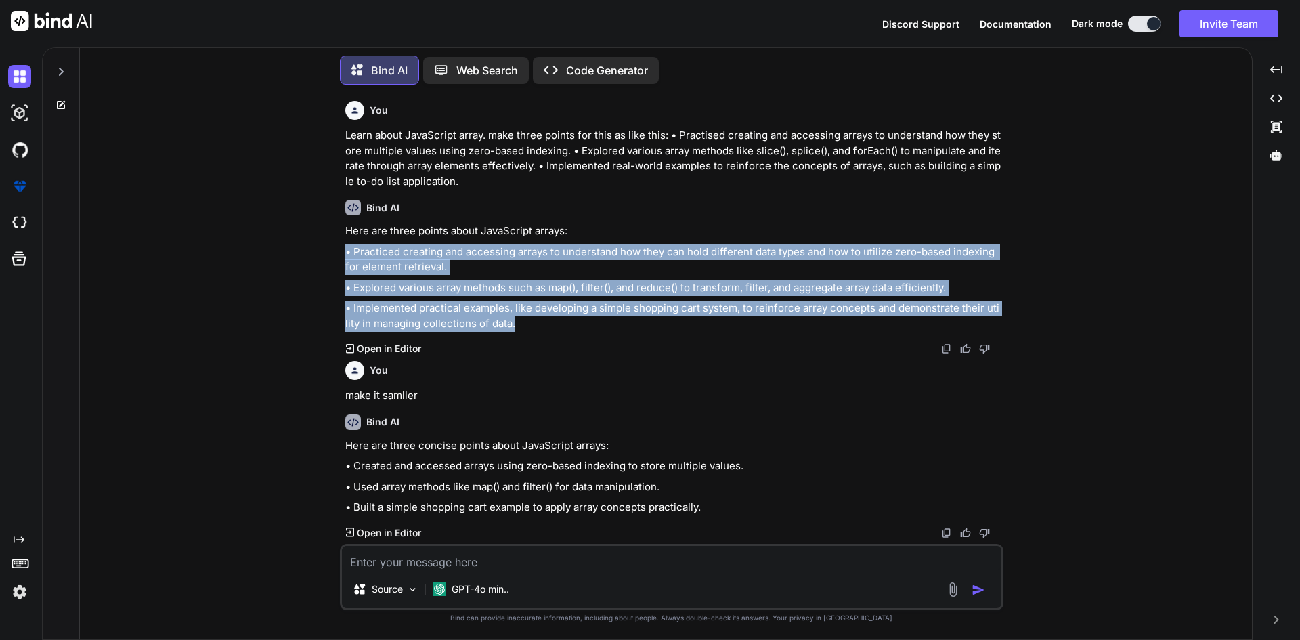
drag, startPoint x: 510, startPoint y: 322, endPoint x: 343, endPoint y: 254, distance: 180.5
click at [343, 254] on div "You Learn about JavaScript array. make three points for this as like this: • Pr…" at bounding box center [673, 319] width 661 height 448
copy div "• Practiced creating and accessing arrays to understand how they can hold diffe…"
